Goal: Information Seeking & Learning: Learn about a topic

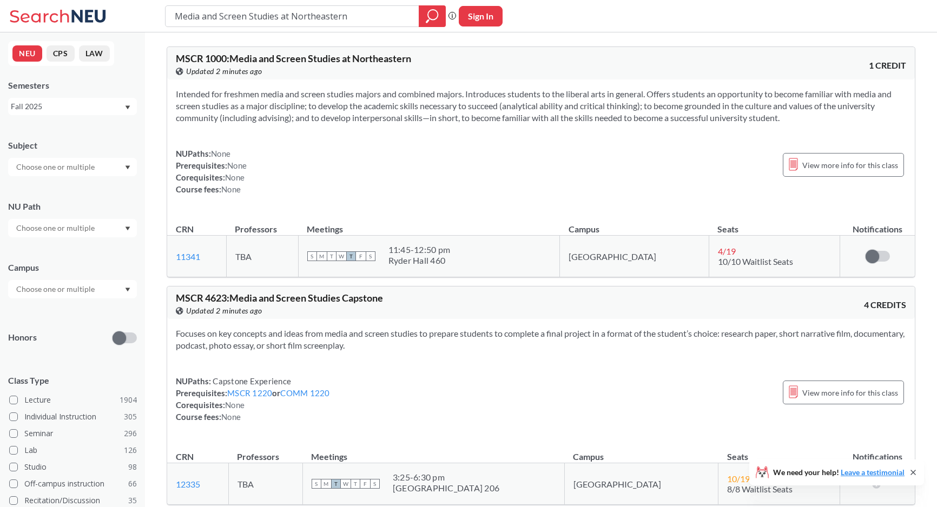
click at [366, 254] on span "F" at bounding box center [361, 257] width 10 height 10
click at [356, 255] on span "T" at bounding box center [351, 257] width 10 height 10
click at [346, 255] on span "W" at bounding box center [341, 257] width 10 height 10
click at [351, 188] on div "NUPaths: None Prerequisites: None Corequisites: None Course fees: None View mor…" at bounding box center [541, 172] width 730 height 48
click at [812, 161] on span "View more info for this class" at bounding box center [850, 165] width 96 height 14
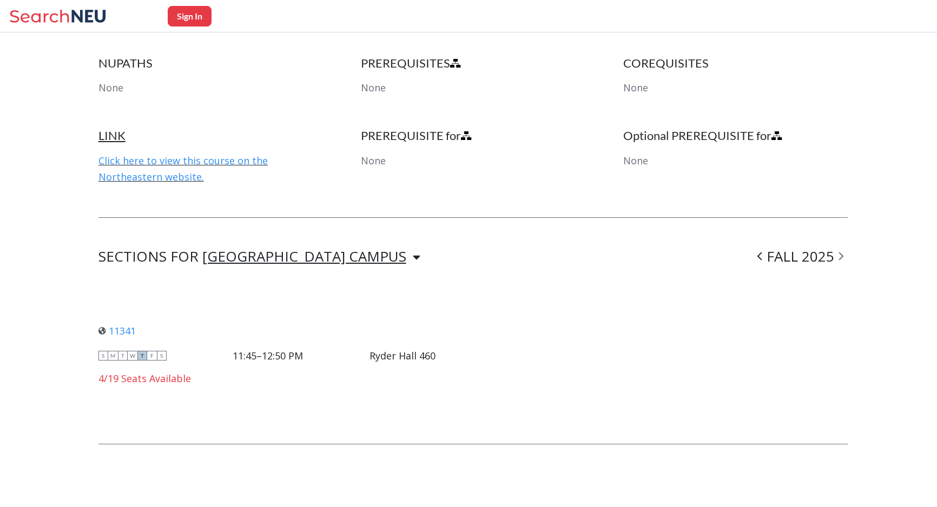
scroll to position [564, 0]
click at [184, 382] on div "4/19 Seats Available" at bounding box center [267, 379] width 338 height 12
drag, startPoint x: 202, startPoint y: 380, endPoint x: 94, endPoint y: 380, distance: 108.2
click at [94, 380] on div "Sign In Back to Search Results MSCR1000 Media and Screen Studies at Northeaster…" at bounding box center [468, 13] width 937 height 993
click at [183, 382] on div "4/19 Seats Available" at bounding box center [267, 379] width 338 height 12
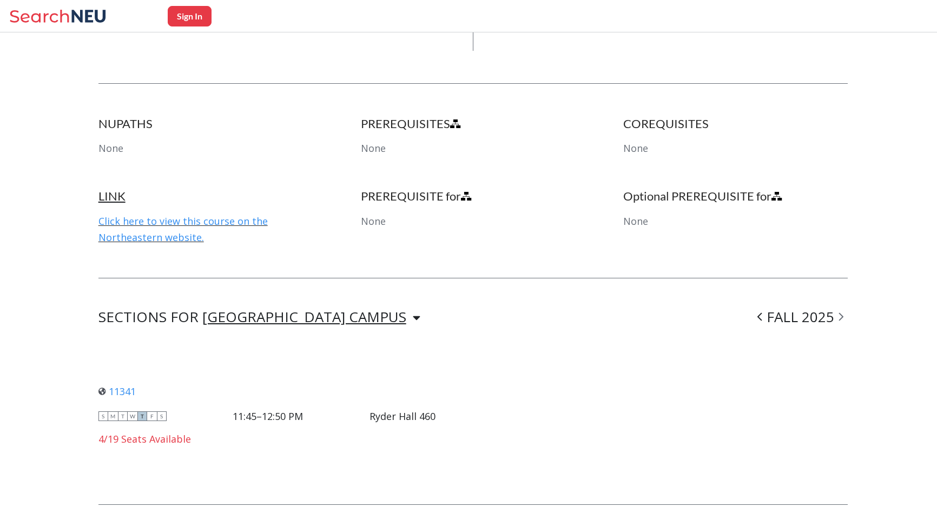
scroll to position [507, 0]
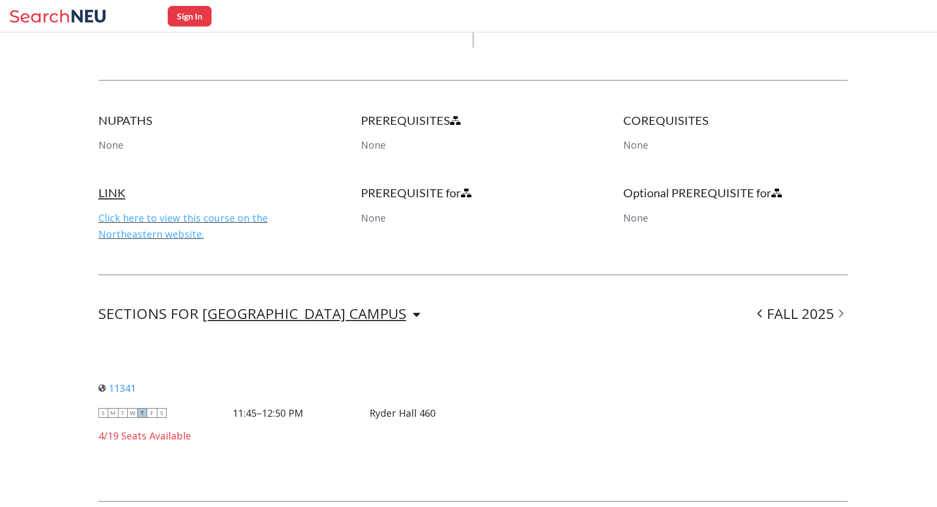
click at [239, 221] on link "Click here to view this course on the Northeastern website." at bounding box center [182, 226] width 169 height 29
